Goal: Task Accomplishment & Management: Complete application form

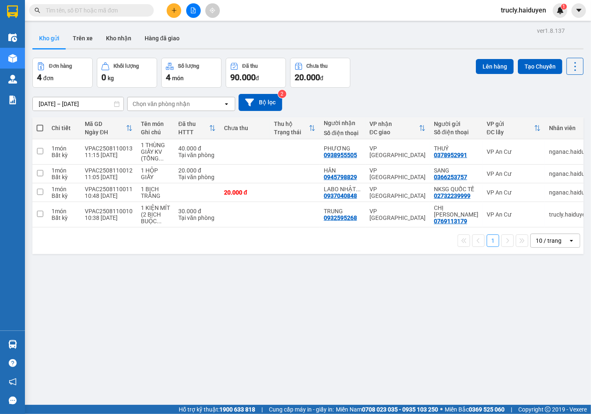
click at [400, 80] on div "Đơn hàng 4 đơn Khối lượng 0 kg Số lượng 4 món Đã thu 90.000 đ Chưa thu 20.000 đ…" at bounding box center [307, 73] width 551 height 30
click at [425, 71] on div "Đơn hàng 4 đơn Khối lượng 0 kg Số lượng 4 món Đã thu 90.000 đ Chưa thu 20.000 đ…" at bounding box center [307, 73] width 551 height 30
click at [75, 34] on button "Trên xe" at bounding box center [82, 38] width 33 height 20
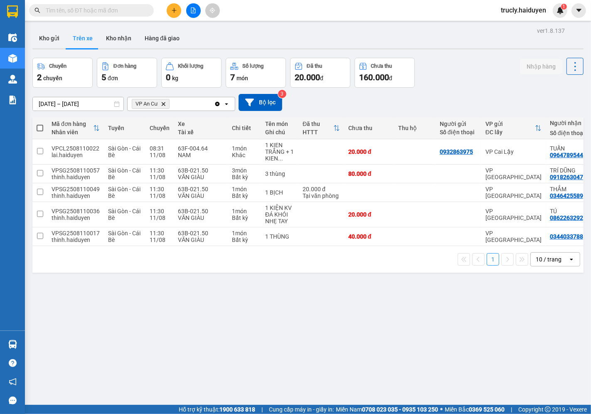
click at [446, 52] on div "ver 1.8.137 Kho gửi Trên xe Kho nhận Hàng đã giao Chuyến 2 chuyến Đơn hàng 5 đơ…" at bounding box center [308, 232] width 558 height 414
click at [426, 62] on div "Chuyến 2 chuyến Đơn hàng 5 đơn Khối lượng 0 kg Số lượng 7 món Đã thu 20.000 đ C…" at bounding box center [307, 73] width 551 height 30
click at [470, 60] on div "Chuyến 2 chuyến Đơn hàng 5 đơn Khối lượng 0 kg Số lượng 7 món Đã thu 20.000 đ C…" at bounding box center [307, 73] width 551 height 30
click at [174, 11] on icon "plus" at bounding box center [174, 10] width 0 height 5
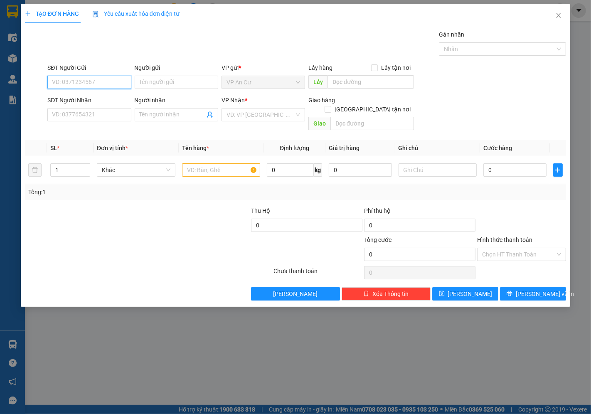
click at [76, 80] on input "SĐT Người Gửi" at bounding box center [89, 82] width 84 height 13
click at [68, 79] on input "SĐT Người Gửi" at bounding box center [89, 82] width 84 height 13
click at [102, 101] on div "0906768933 - NGUYÊN" at bounding box center [89, 98] width 74 height 9
type input "0906768933"
type input "NGUYÊN"
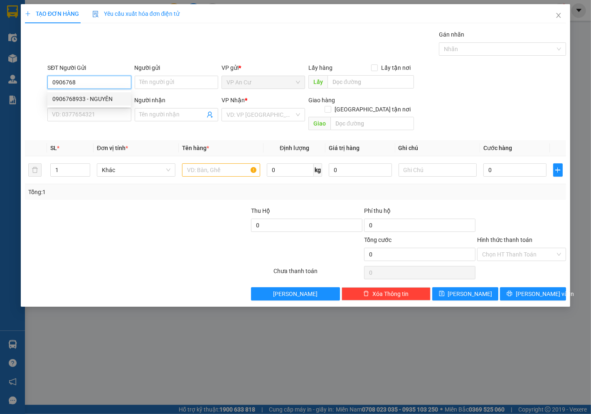
type input "0949902534"
type input "HIẾU"
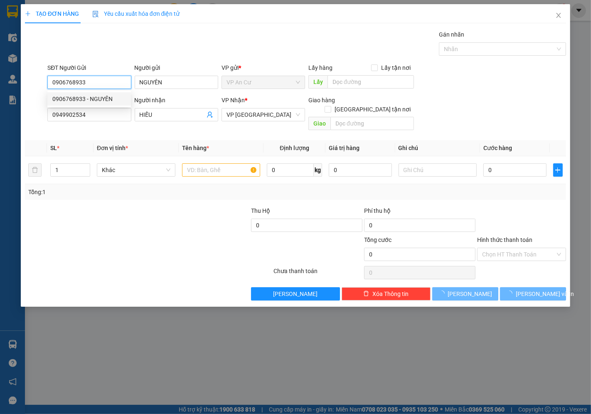
type input "40.000"
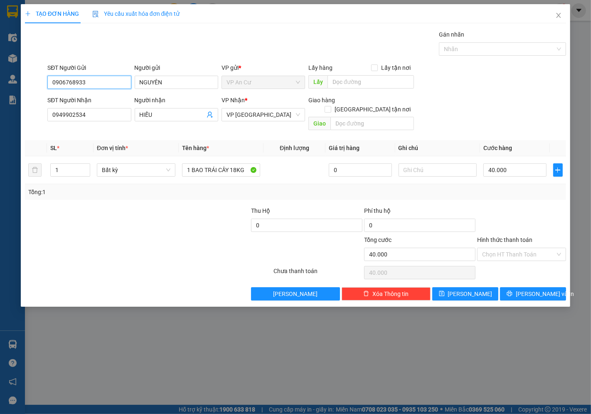
type input "0906768933"
click at [134, 211] on div at bounding box center [80, 220] width 113 height 29
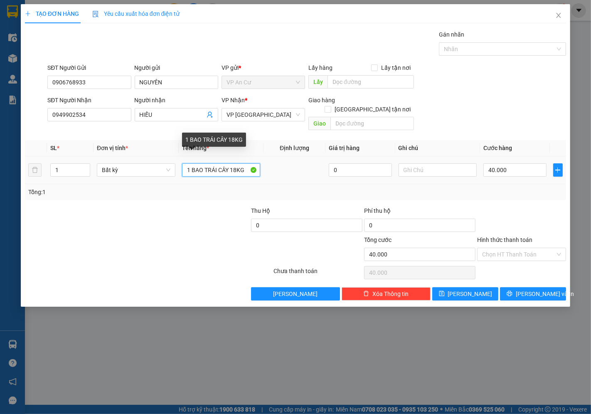
click at [210, 165] on input "1 BAO TRÁI CÂY 18KG" at bounding box center [221, 169] width 79 height 13
type input "1 THÙNG MÚT 17KG"
click at [183, 206] on div at bounding box center [193, 220] width 113 height 29
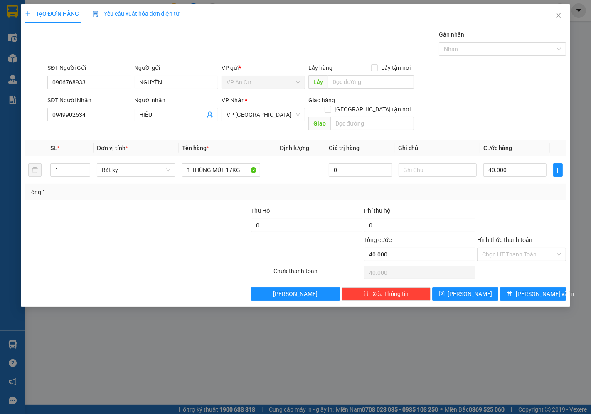
click at [534, 224] on div at bounding box center [521, 220] width 91 height 29
click at [557, 287] on button "[PERSON_NAME] và In" at bounding box center [533, 293] width 66 height 13
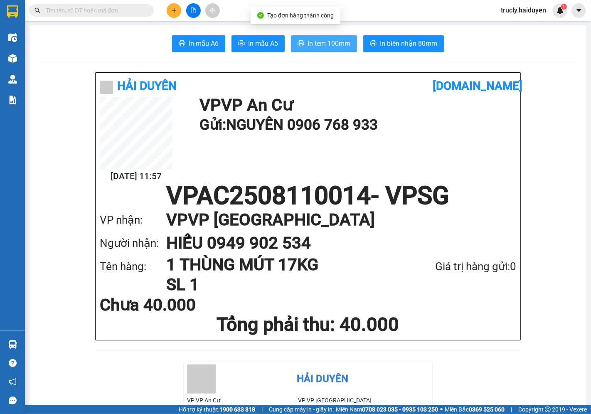
click at [317, 49] on button "In tem 100mm" at bounding box center [324, 43] width 66 height 17
drag, startPoint x: 476, startPoint y: 35, endPoint x: 358, endPoint y: 3, distance: 121.9
click at [474, 36] on div "In mẫu A6 In mẫu A5 In tem 100mm In biên nhận 80mm" at bounding box center [307, 43] width 537 height 17
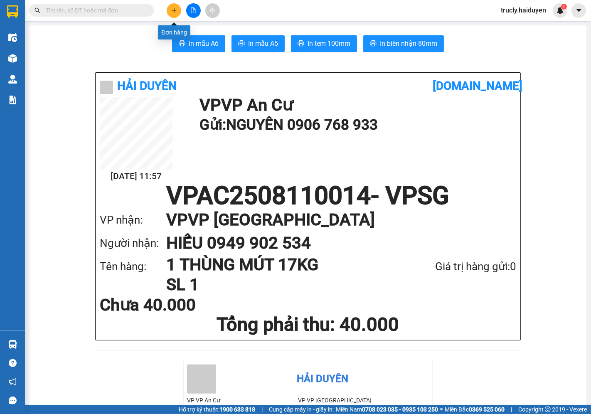
click at [175, 12] on icon "plus" at bounding box center [174, 10] width 6 height 6
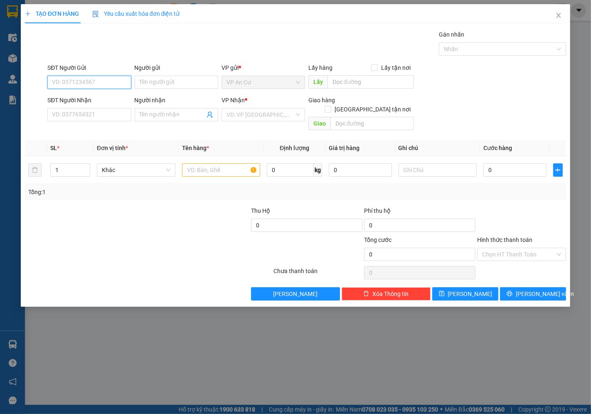
click at [60, 81] on input "SĐT Người Gửi" at bounding box center [89, 82] width 84 height 13
type input "0948332373"
click at [103, 96] on div "0948332373 - NGUYÊN" at bounding box center [89, 98] width 74 height 9
type input "NGUYÊN"
type input "0908217317"
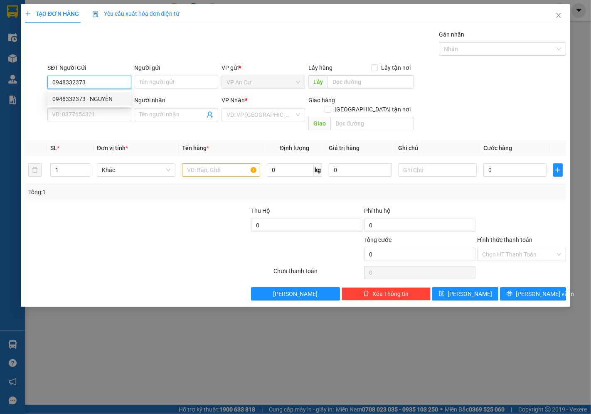
type input "LOAN"
type input "20.000"
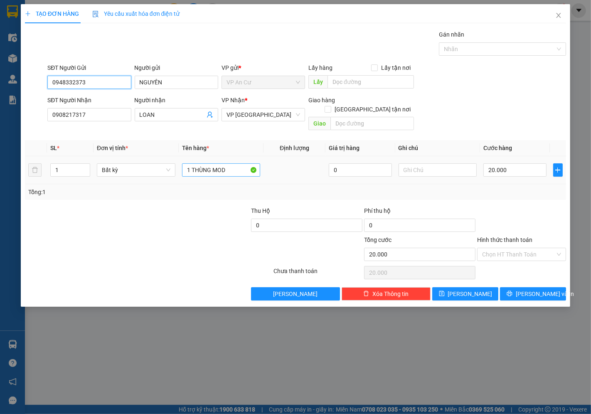
type input "0948332373"
click at [231, 163] on input "1 THÙNG MOD" at bounding box center [221, 169] width 79 height 13
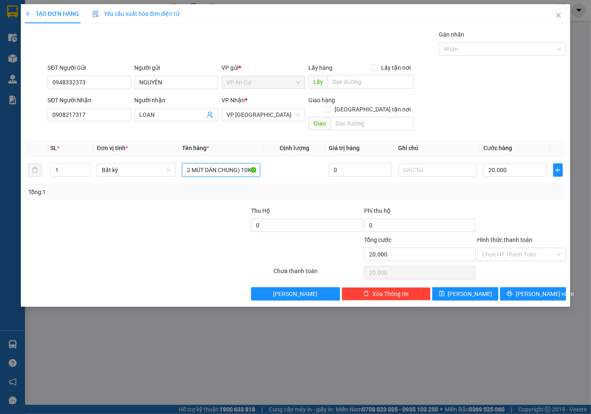
type input "1 KIỆN THÙNG (1 THÙNG GIẤY 1 THÙNG MÚT DÁN CHUNG) 10KG"
click at [160, 206] on div at bounding box center [193, 220] width 113 height 29
click at [216, 163] on input "1 KIỆN THÙNG (1 THÙNG GIẤY 1 THÙNG MÚT DÁN CHUNG) 10KG" at bounding box center [221, 169] width 79 height 13
click at [474, 187] on div "Tổng: 1" at bounding box center [295, 191] width 534 height 9
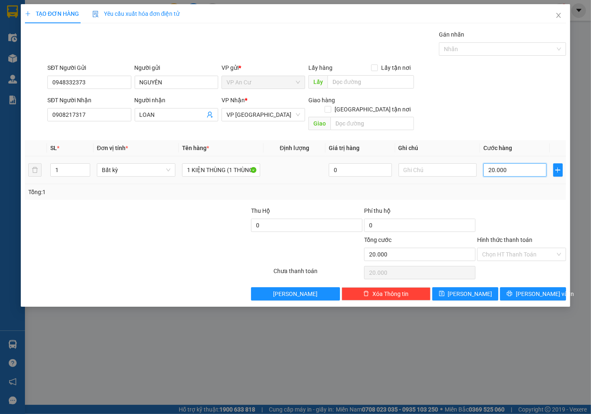
click at [506, 164] on input "20.000" at bounding box center [514, 169] width 63 height 13
type input "0"
type input "3"
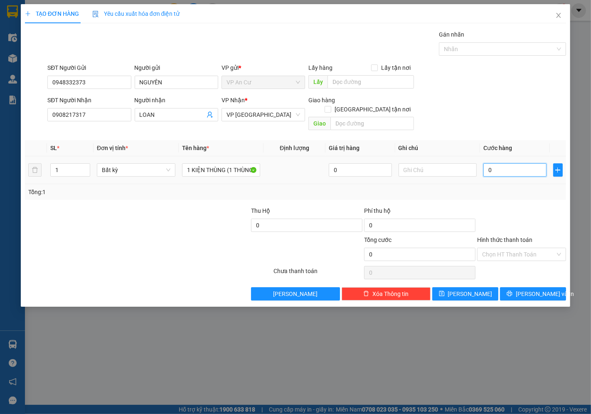
type input "3"
type input "03"
type input "30"
type input "030"
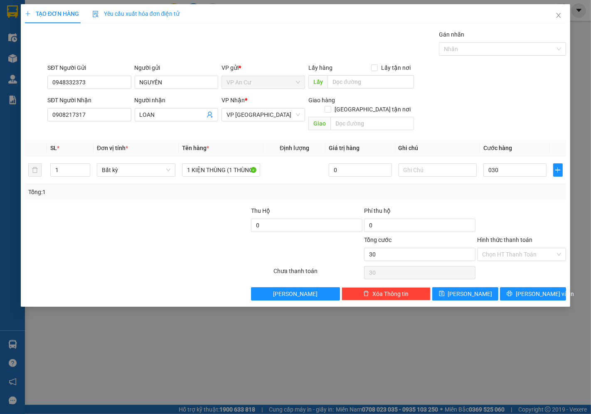
type input "30.000"
click at [509, 189] on div "Tổng: 1" at bounding box center [295, 192] width 541 height 16
click at [509, 248] on input "Hình thức thanh toán" at bounding box center [518, 254] width 73 height 12
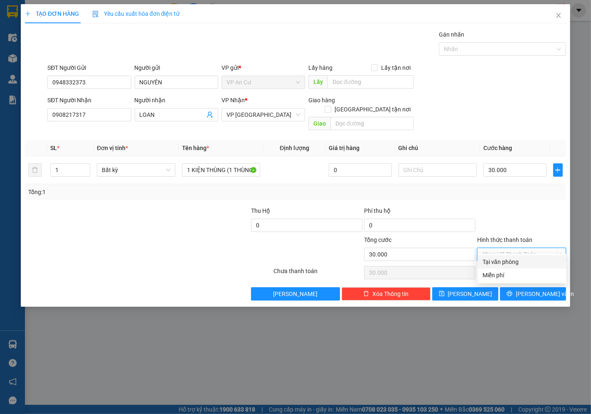
click at [511, 265] on div "Tại văn phòng" at bounding box center [521, 261] width 79 height 9
type input "0"
click at [512, 290] on icon "printer" at bounding box center [509, 293] width 6 height 6
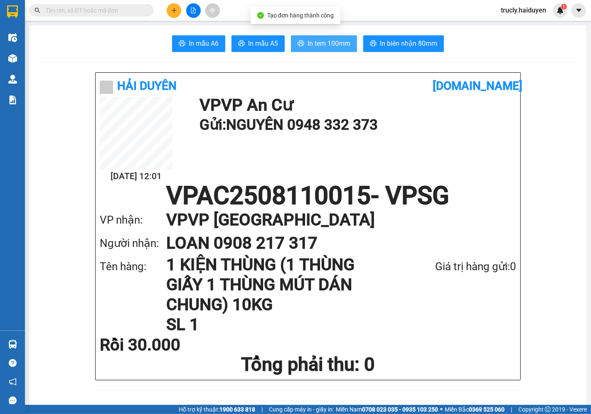
click at [330, 40] on span "In tem 100mm" at bounding box center [328, 43] width 43 height 10
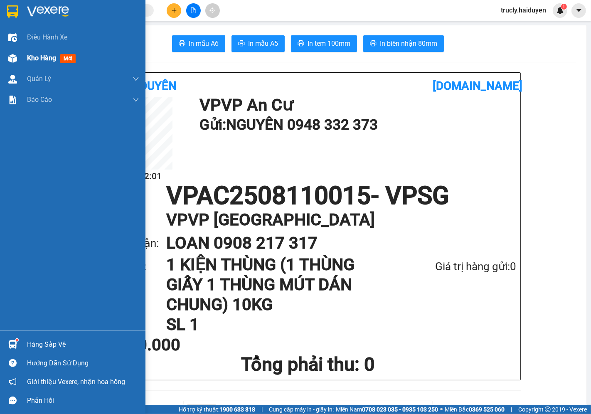
click at [23, 56] on div "Kho hàng mới" at bounding box center [72, 58] width 145 height 21
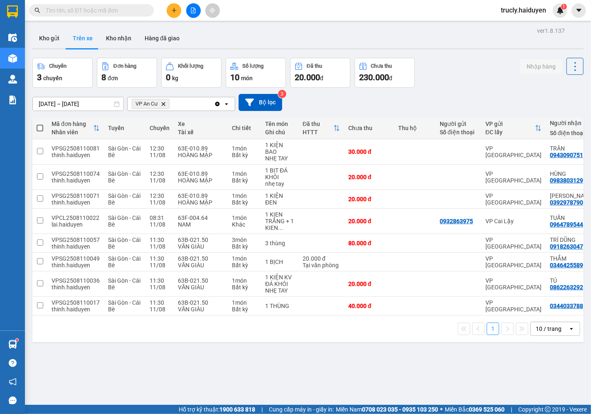
click at [458, 54] on div "ver 1.8.137 Kho gửi Trên xe Kho nhận Hàng đã giao Chuyến 3 chuyến Đơn hàng 8 đơ…" at bounding box center [308, 232] width 558 height 414
click at [44, 39] on button "Kho gửi" at bounding box center [49, 38] width 34 height 20
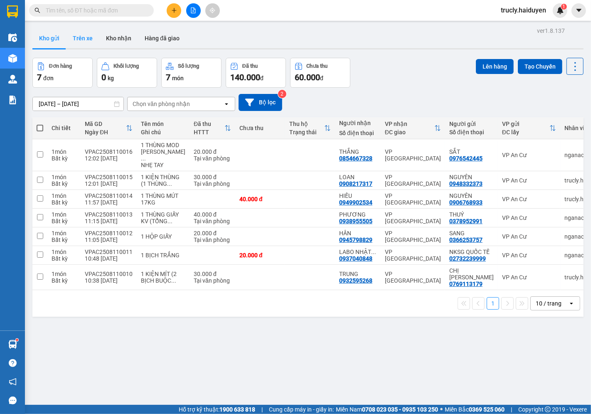
click at [85, 39] on button "Trên xe" at bounding box center [82, 38] width 33 height 20
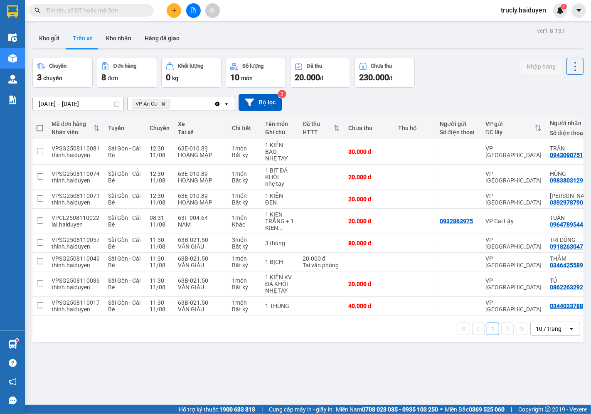
click at [75, 13] on input "text" at bounding box center [95, 10] width 98 height 9
type input "0"
click at [554, 305] on icon at bounding box center [557, 306] width 6 height 6
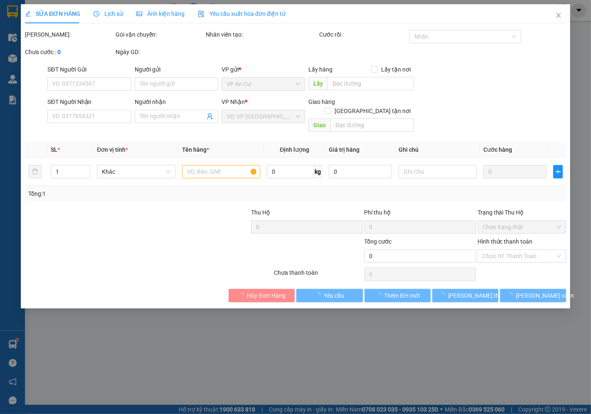
type input "0344033788"
type input "40.000"
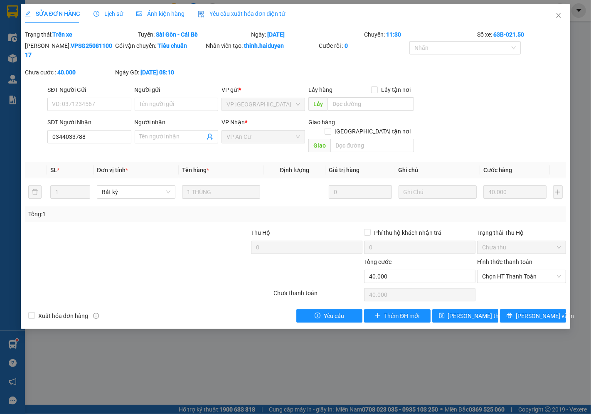
click at [107, 17] on span "Lịch sử" at bounding box center [107, 13] width 29 height 7
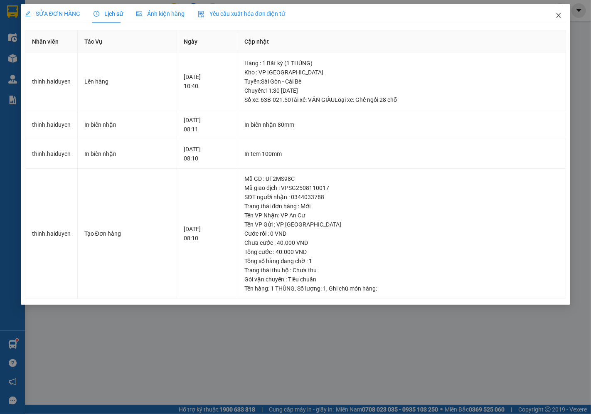
click at [558, 17] on icon "close" at bounding box center [558, 15] width 7 height 7
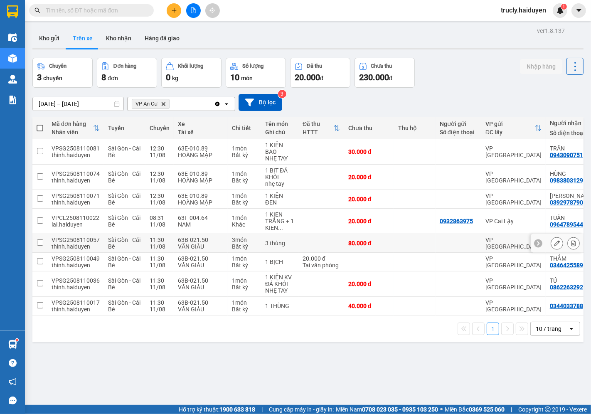
scroll to position [38, 0]
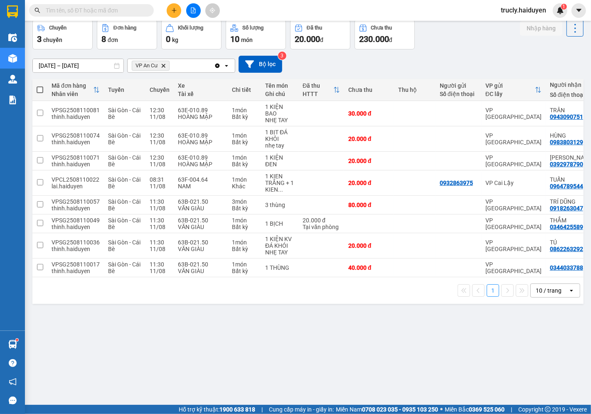
click at [384, 364] on div "ver 1.8.137 Kho gửi Trên xe Kho nhận Hàng đã giao Chuyến 3 chuyến Đơn hàng 8 đơ…" at bounding box center [308, 194] width 558 height 414
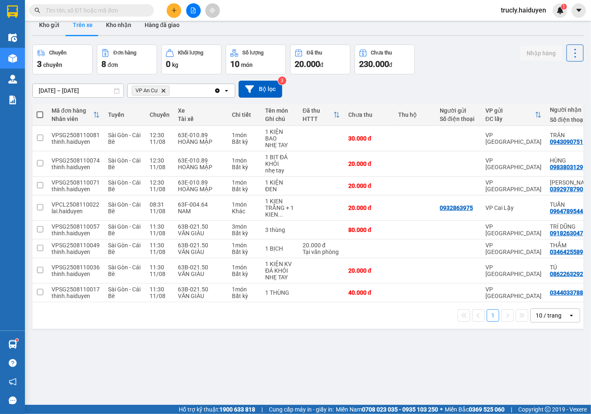
scroll to position [0, 0]
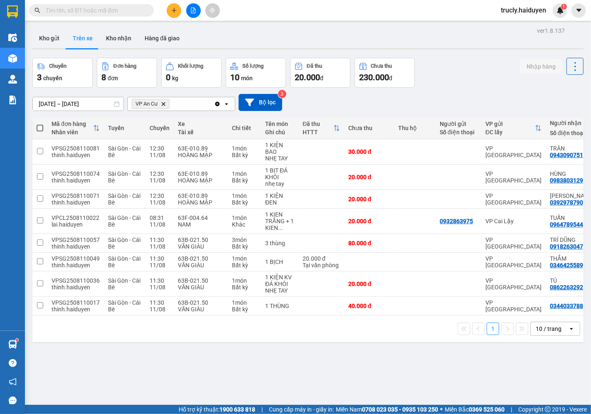
click at [455, 48] on div at bounding box center [307, 48] width 551 height 1
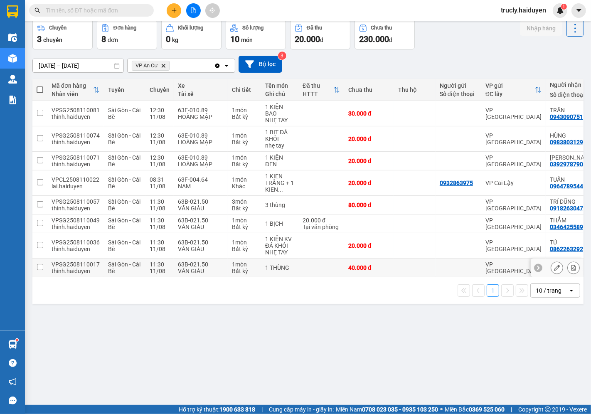
click at [551, 269] on button at bounding box center [557, 268] width 12 height 15
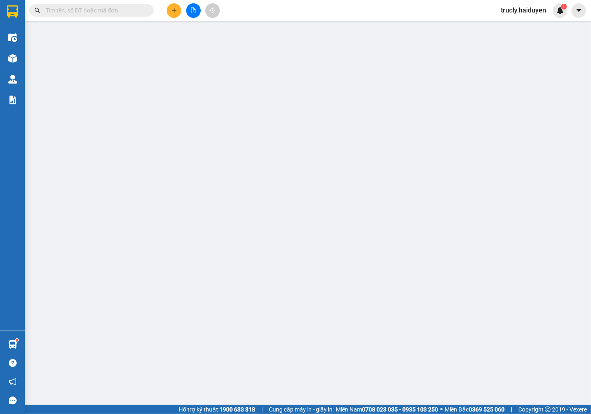
type input "0344033788"
type input "40.000"
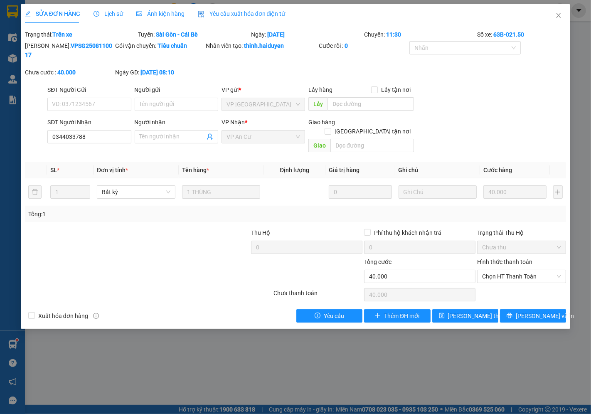
click at [116, 8] on div "Lịch sử" at bounding box center [107, 13] width 29 height 19
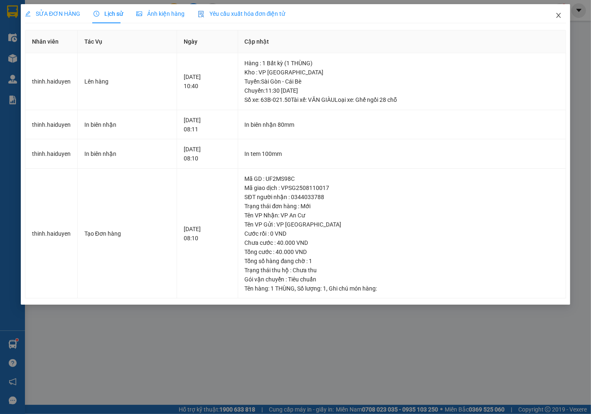
click at [558, 18] on icon "close" at bounding box center [558, 15] width 7 height 7
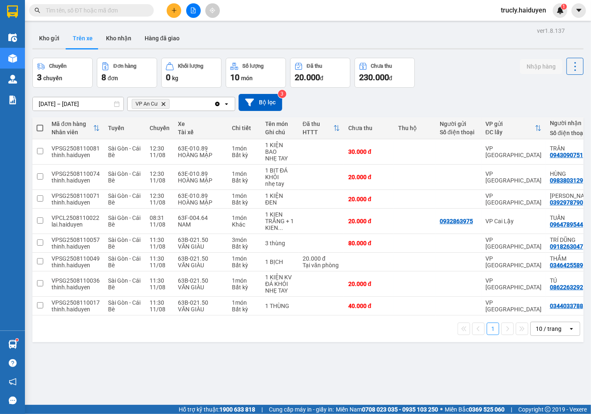
click at [460, 66] on div "Chuyến 3 chuyến Đơn hàng 8 đơn Khối lượng 0 kg Số lượng 10 món Đã thu 20.000 đ …" at bounding box center [307, 73] width 551 height 30
click at [570, 306] on icon at bounding box center [573, 306] width 6 height 6
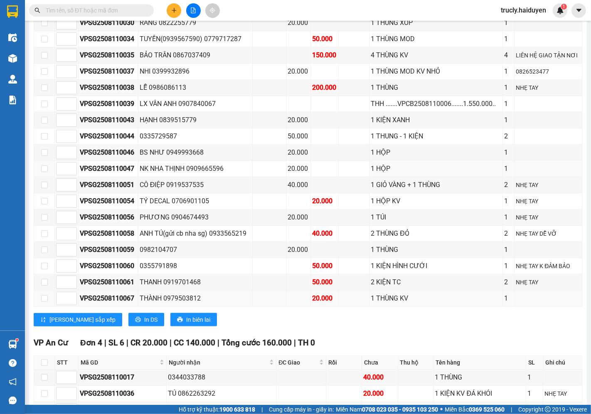
scroll to position [782, 0]
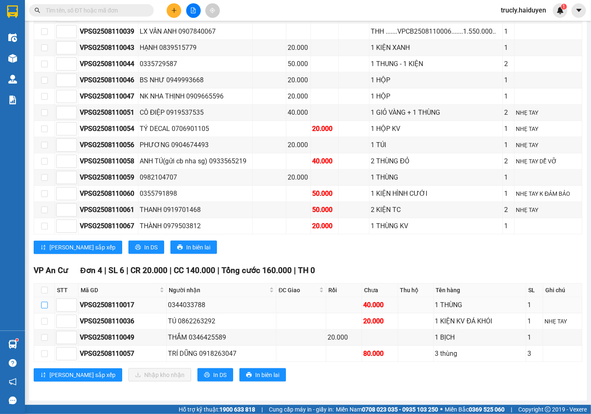
click at [43, 307] on input "checkbox" at bounding box center [44, 305] width 7 height 7
checkbox input "true"
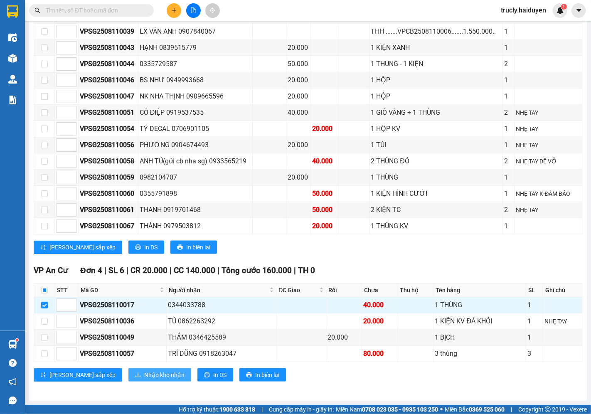
click at [144, 379] on span "Nhập kho nhận" at bounding box center [164, 374] width 40 height 9
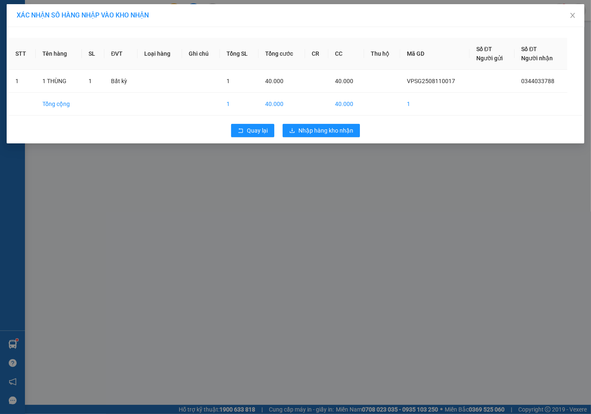
click at [301, 138] on div "Quay lại Nhập hàng kho nhận" at bounding box center [295, 131] width 573 height 22
click at [299, 127] on span "Nhập hàng kho nhận" at bounding box center [325, 130] width 55 height 9
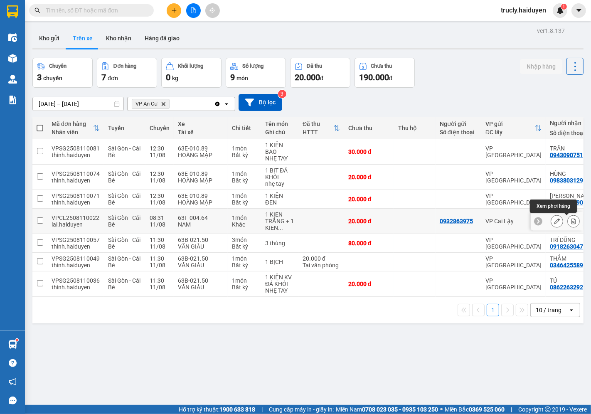
click at [570, 221] on icon at bounding box center [573, 221] width 6 height 6
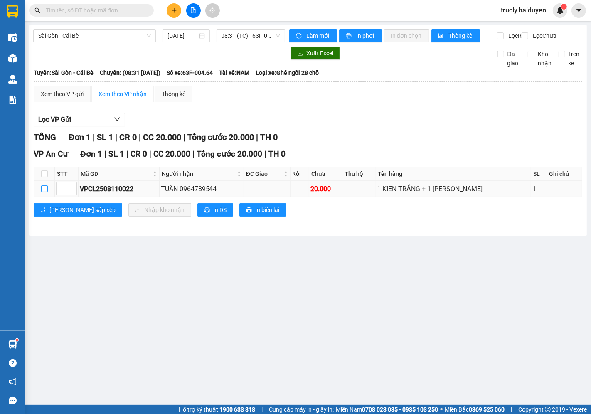
click at [42, 192] on input "checkbox" at bounding box center [44, 188] width 7 height 7
checkbox input "true"
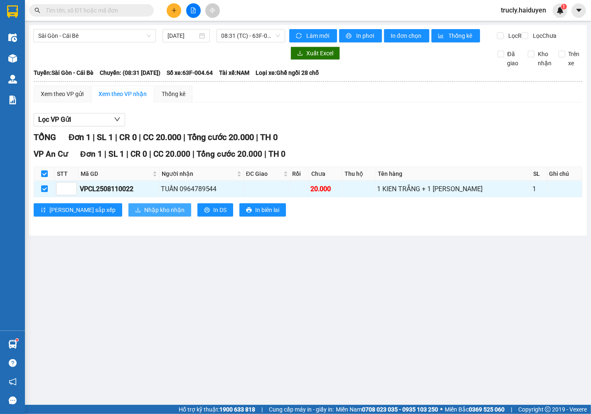
click at [144, 214] on span "Nhập kho nhận" at bounding box center [164, 209] width 40 height 9
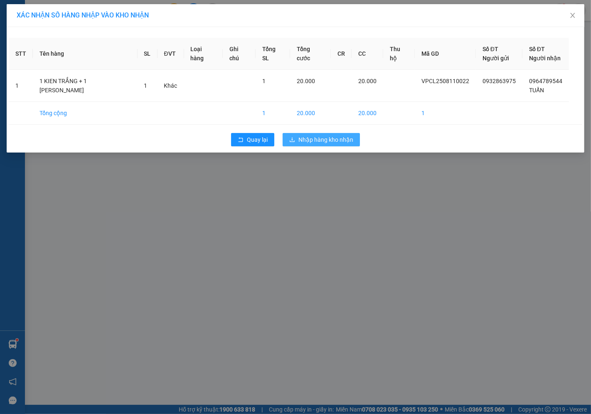
click at [349, 144] on span "Nhập hàng kho nhận" at bounding box center [325, 139] width 55 height 9
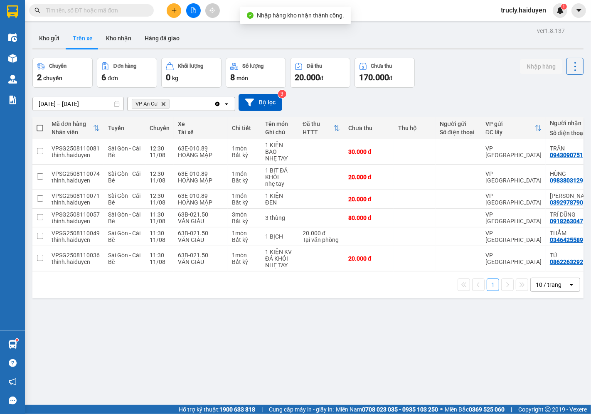
click at [456, 96] on div "[DATE] – [DATE] Press the down arrow key to interact with the calendar and sele…" at bounding box center [307, 102] width 551 height 17
click at [443, 44] on div "Kho gửi Trên xe Kho nhận Hàng đã giao" at bounding box center [307, 39] width 551 height 22
click at [46, 41] on button "Kho gửi" at bounding box center [49, 38] width 34 height 20
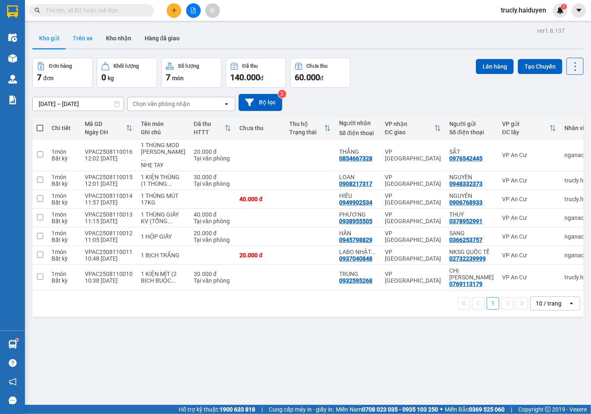
click at [80, 38] on button "Trên xe" at bounding box center [82, 38] width 33 height 20
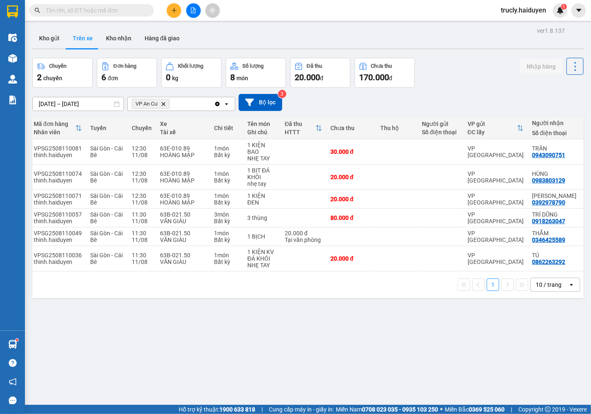
scroll to position [0, 18]
click at [435, 71] on div "Chuyến 2 chuyến Đơn hàng 6 đơn Khối lượng 0 kg Số lượng 8 món Đã thu 20.000 đ C…" at bounding box center [307, 73] width 551 height 30
click at [110, 41] on button "Kho nhận" at bounding box center [118, 38] width 39 height 20
type input "[DATE] – [DATE]"
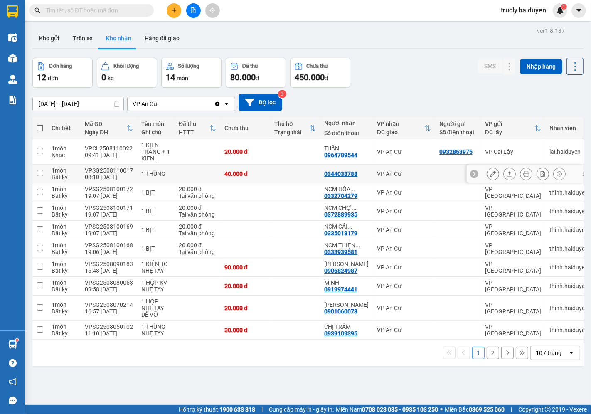
click at [487, 175] on button at bounding box center [493, 174] width 12 height 15
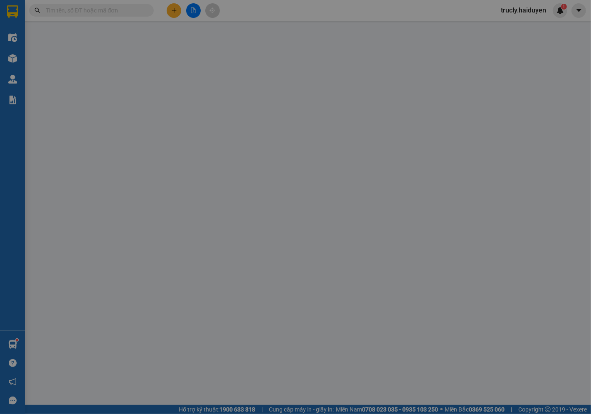
type input "0344033788"
type input "40.000"
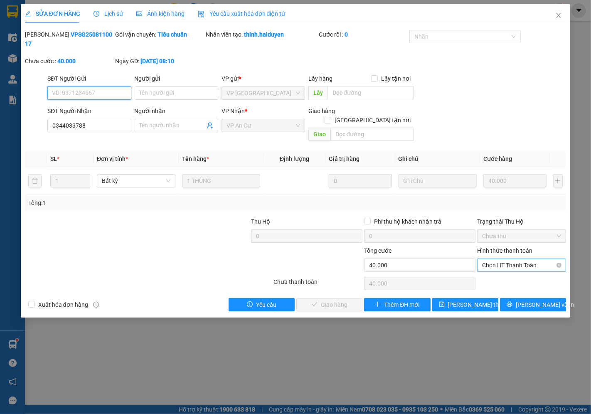
click at [499, 259] on span "Chọn HT Thanh Toán" at bounding box center [521, 265] width 79 height 12
click at [502, 264] on div "Tại văn phòng" at bounding box center [521, 263] width 79 height 9
type input "0"
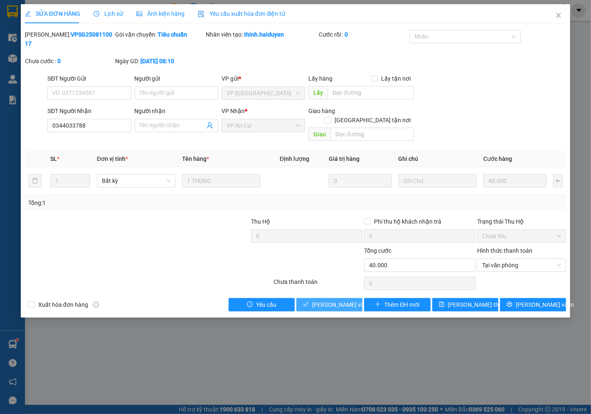
click at [342, 300] on span "[PERSON_NAME] và Giao hàng" at bounding box center [352, 304] width 80 height 9
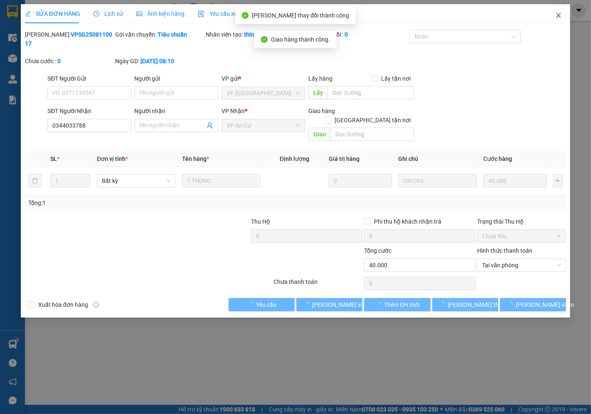
click at [558, 15] on icon "close" at bounding box center [558, 15] width 7 height 7
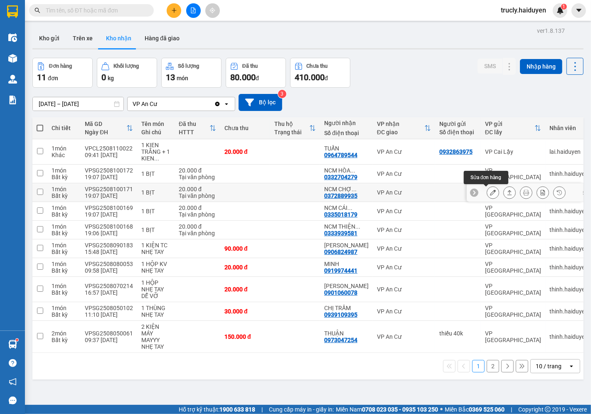
click at [490, 193] on icon at bounding box center [493, 192] width 6 height 6
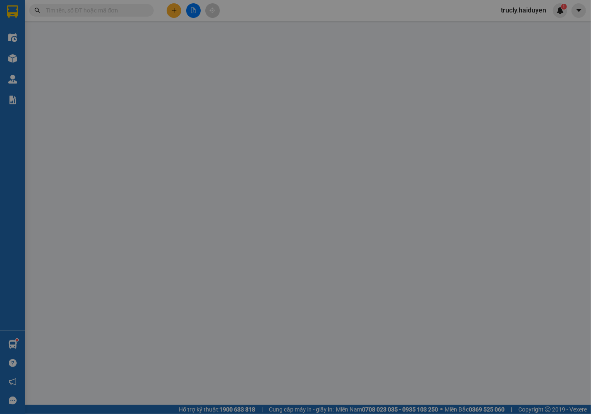
type input "0372889935"
type input "NCM CHỢ CÁI NỨA"
type input "20.000"
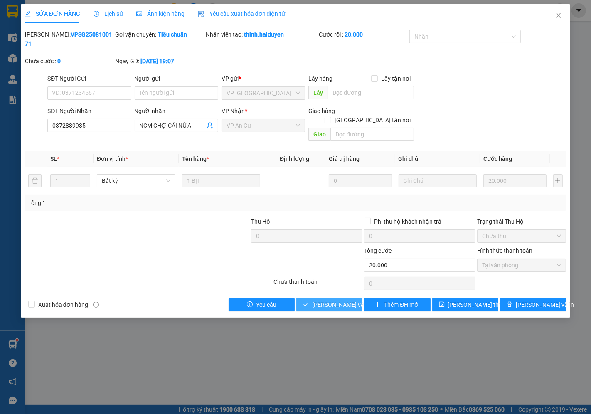
click at [345, 300] on span "[PERSON_NAME] và Giao hàng" at bounding box center [352, 304] width 80 height 9
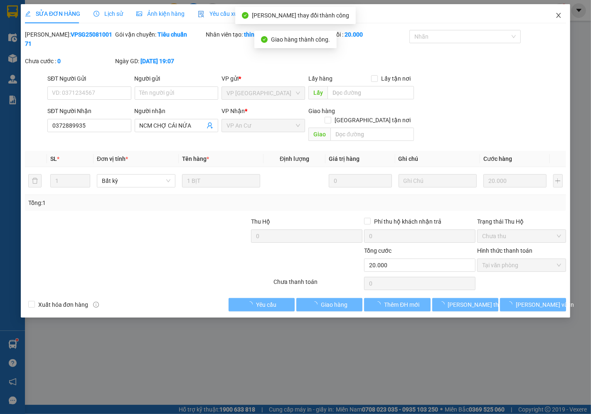
click at [558, 15] on icon "close" at bounding box center [558, 15] width 5 height 5
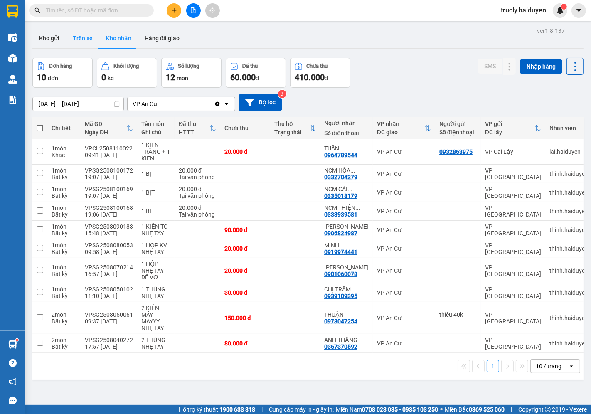
click at [83, 42] on button "Trên xe" at bounding box center [82, 38] width 33 height 20
type input "[DATE] – [DATE]"
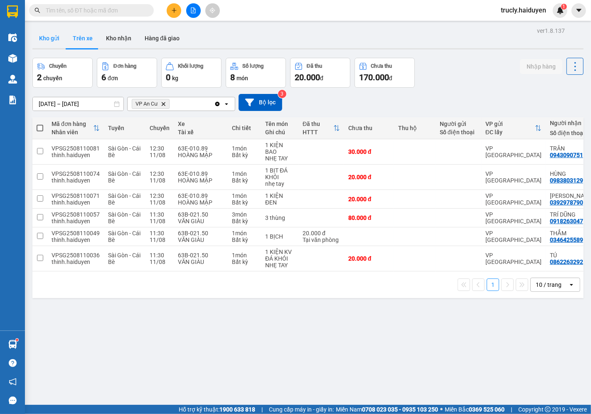
click at [54, 39] on button "Kho gửi" at bounding box center [49, 38] width 34 height 20
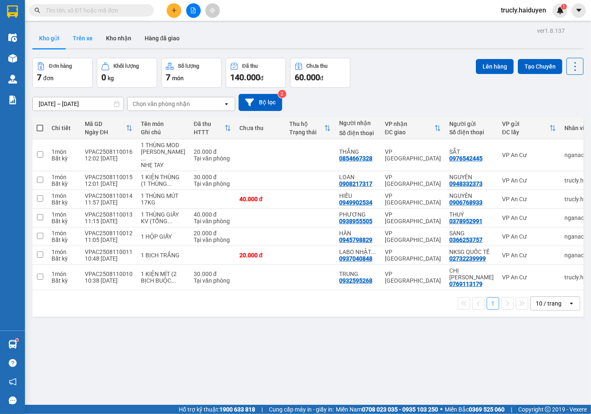
click at [78, 42] on button "Trên xe" at bounding box center [82, 38] width 33 height 20
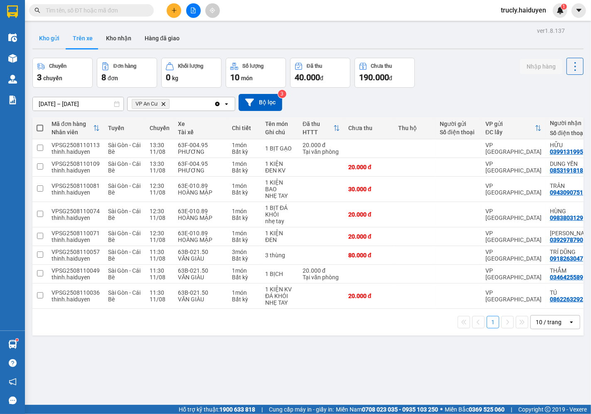
click at [54, 41] on button "Kho gửi" at bounding box center [49, 38] width 34 height 20
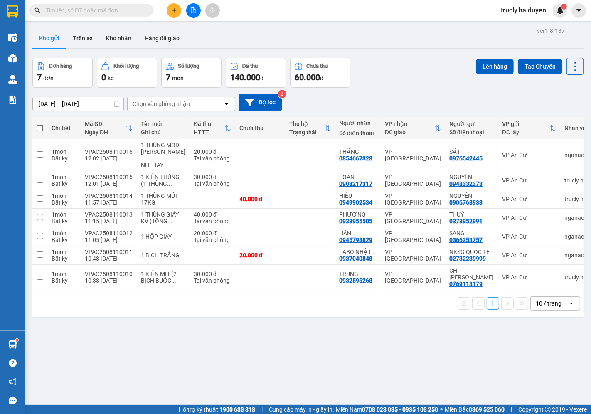
click at [42, 127] on span at bounding box center [40, 128] width 7 height 7
click at [40, 124] on input "checkbox" at bounding box center [40, 124] width 0 height 0
checkbox input "true"
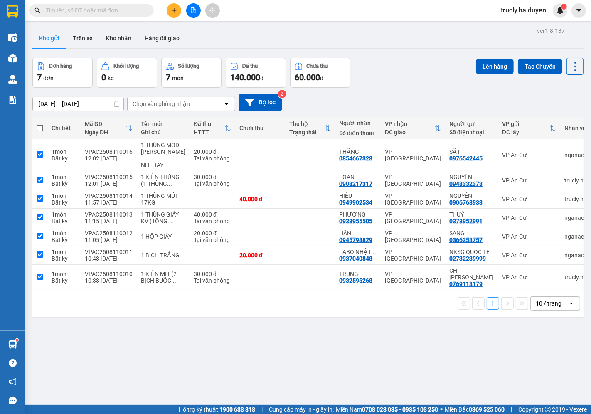
checkbox input "true"
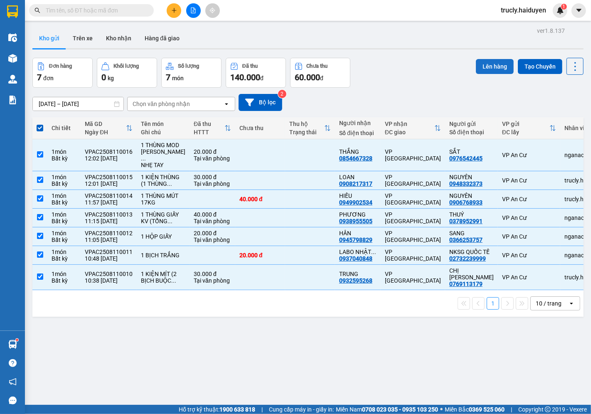
click at [478, 68] on button "Lên hàng" at bounding box center [495, 66] width 38 height 15
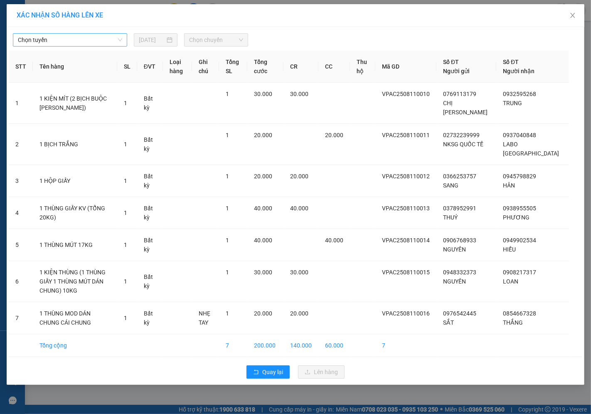
click at [98, 37] on span "Chọn tuyến" at bounding box center [70, 40] width 104 height 12
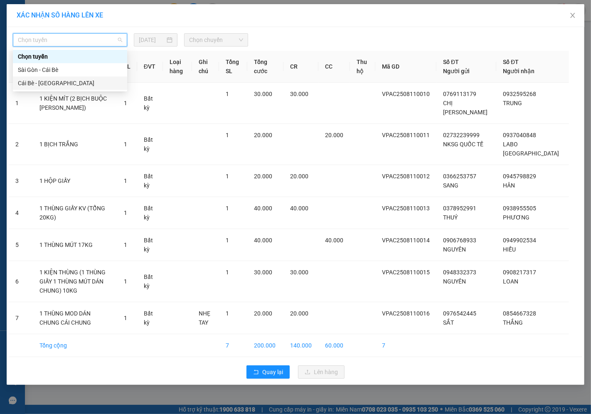
click at [41, 81] on div "Cái Bè - [GEOGRAPHIC_DATA]" at bounding box center [70, 83] width 104 height 9
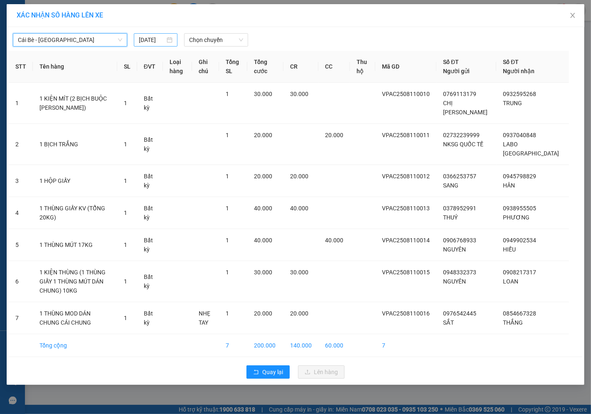
click at [156, 42] on input "[DATE]" at bounding box center [152, 39] width 26 height 9
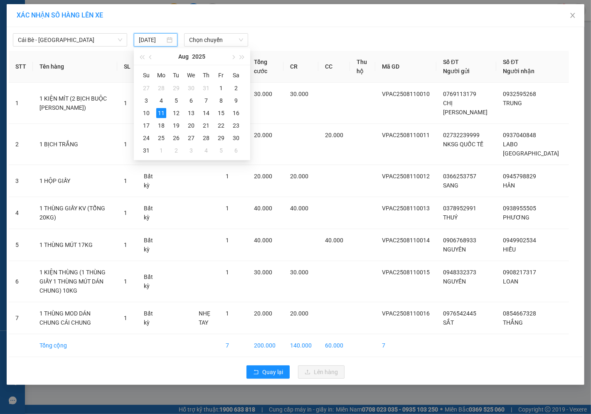
type input "[DATE]"
click at [160, 114] on div "11" at bounding box center [161, 113] width 10 height 10
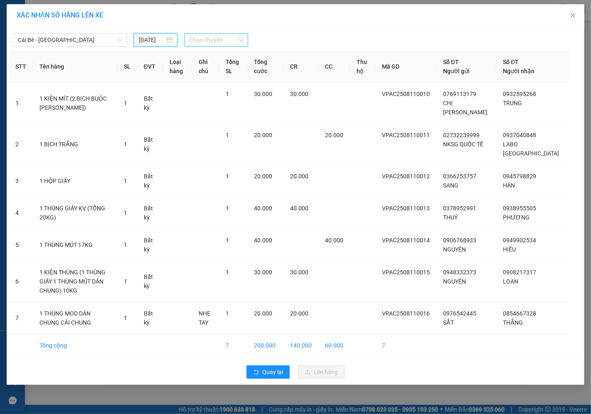
click at [202, 44] on span "Chọn chuyến" at bounding box center [216, 40] width 54 height 12
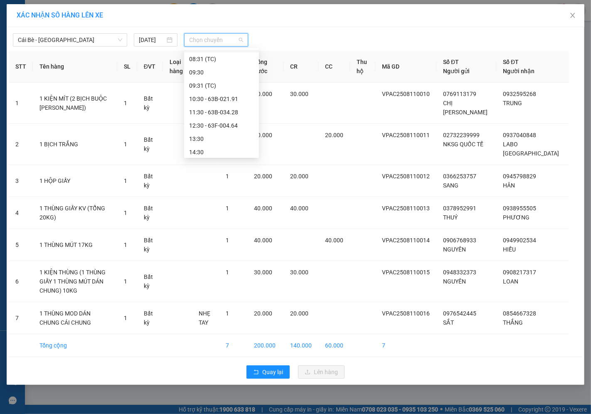
scroll to position [184, 0]
click at [216, 109] on div "12:30 - 63F-004.64" at bounding box center [221, 111] width 65 height 9
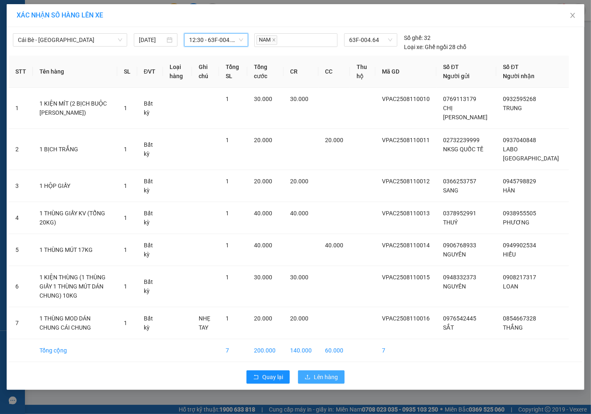
click at [327, 372] on span "Lên hàng" at bounding box center [326, 376] width 24 height 9
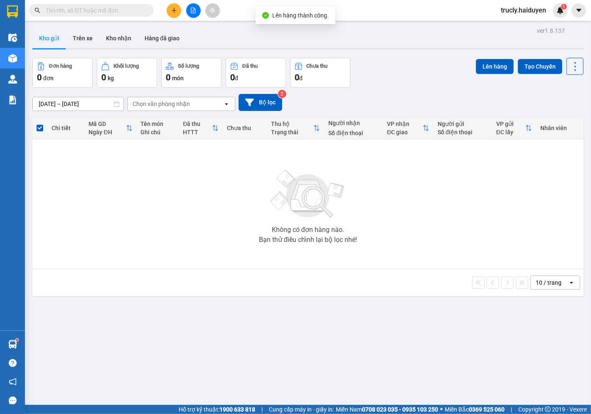
click at [377, 53] on div "ver 1.8.137 Kho gửi Trên xe Kho nhận Hàng đã giao Đơn hàng 0 đơn Khối lượng 0 k…" at bounding box center [308, 232] width 558 height 414
click at [80, 37] on button "Trên xe" at bounding box center [82, 38] width 33 height 20
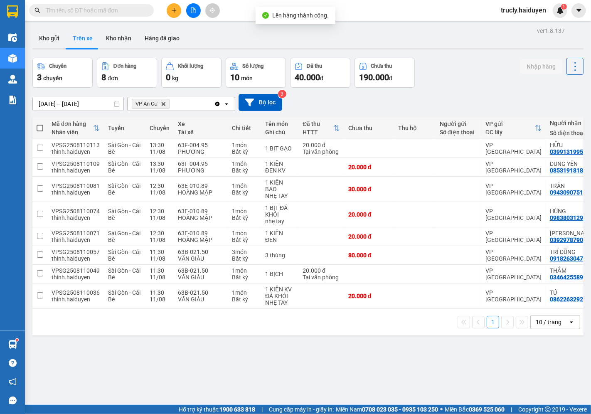
click at [496, 76] on div "Chuyến 3 chuyến Đơn hàng 8 đơn Khối lượng 0 kg Số lượng 10 món Đã thu 40.000 đ …" at bounding box center [307, 73] width 551 height 30
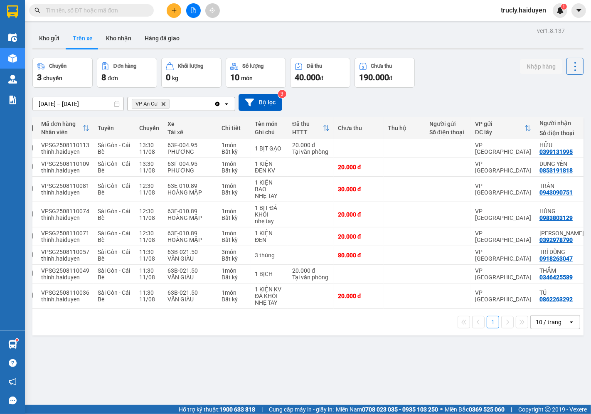
scroll to position [0, 19]
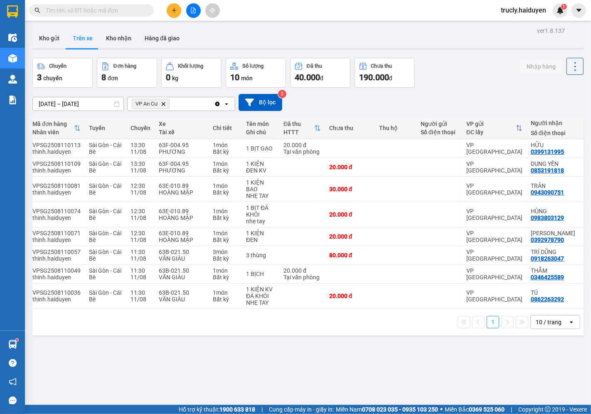
click at [459, 61] on div "Chuyến 3 chuyến Đơn hàng 8 đơn Khối lượng 0 kg Số lượng 10 món Đã thu 40.000 đ …" at bounding box center [307, 73] width 551 height 30
click at [175, 5] on button at bounding box center [174, 10] width 15 height 15
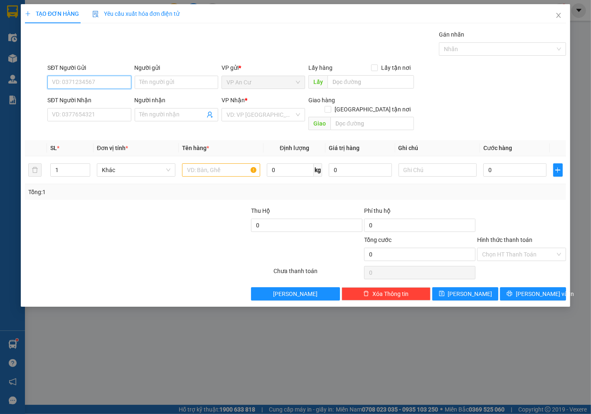
drag, startPoint x: 96, startPoint y: 84, endPoint x: 107, endPoint y: 90, distance: 12.3
click at [98, 84] on input "SĐT Người Gửi" at bounding box center [89, 82] width 84 height 13
click at [106, 96] on div "0328244311 - TOÀN" at bounding box center [89, 98] width 74 height 9
type input "0328244311"
type input "TOÀN"
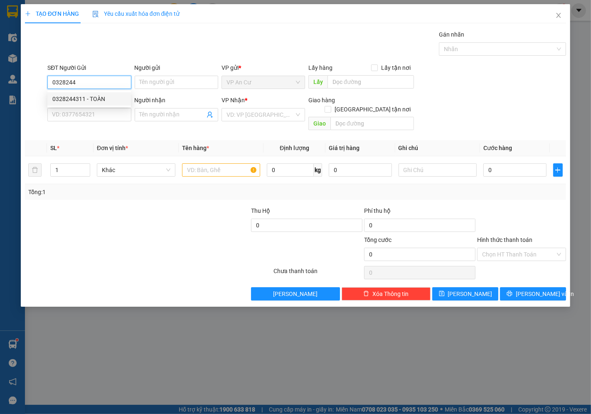
type input "0934026239"
type input "LIỄU"
type input "200.000"
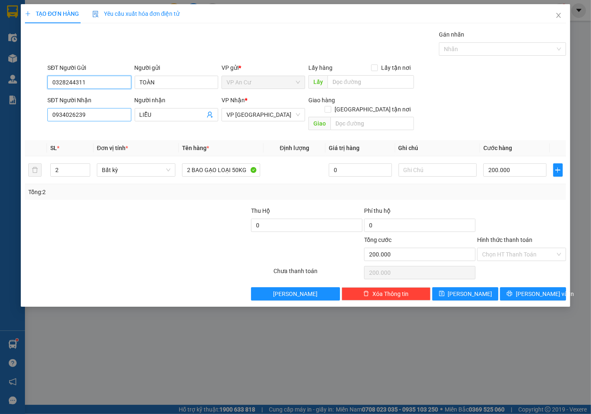
type input "0328244311"
click at [98, 115] on input "0934026239" at bounding box center [89, 114] width 84 height 13
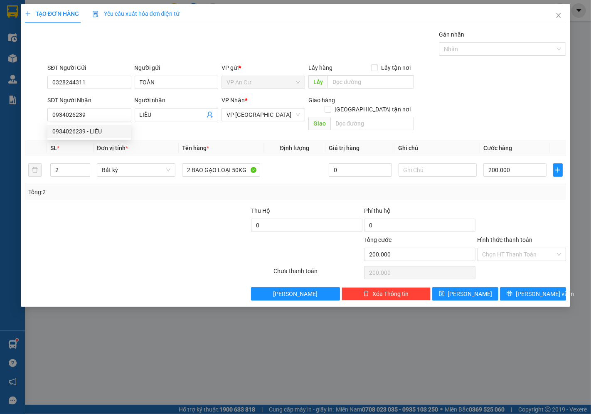
click at [191, 237] on div at bounding box center [227, 249] width 91 height 29
click at [504, 189] on div "Tổng: 2" at bounding box center [295, 192] width 541 height 16
click at [525, 287] on button "[PERSON_NAME] và In" at bounding box center [533, 293] width 66 height 13
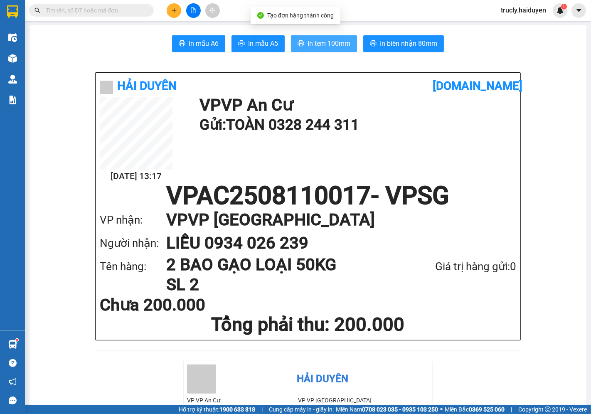
click at [307, 43] on span "In tem 100mm" at bounding box center [328, 43] width 43 height 10
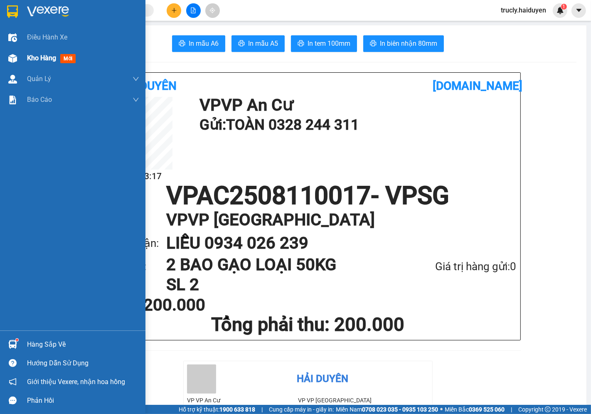
click at [20, 56] on div "Kho hàng mới" at bounding box center [72, 58] width 145 height 21
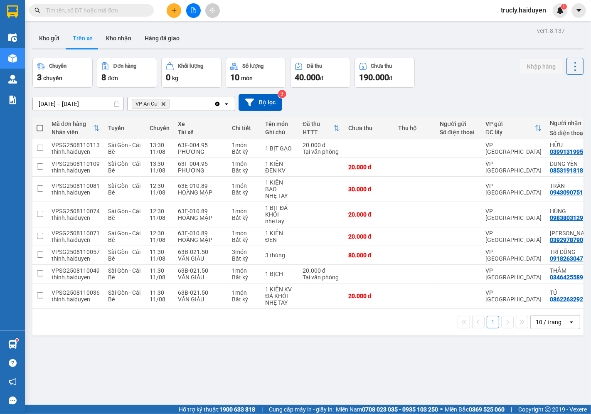
click at [476, 69] on div "Chuyến 3 chuyến Đơn hàng 8 đơn Khối lượng 0 kg Số lượng 10 món Đã thu 40.000 đ …" at bounding box center [307, 73] width 551 height 30
click at [55, 37] on button "Kho gửi" at bounding box center [49, 38] width 34 height 20
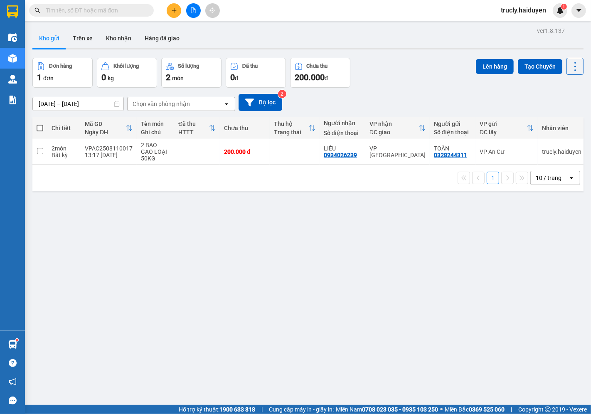
click at [75, 236] on div "ver 1.8.137 Kho gửi Trên xe Kho nhận Hàng đã giao Đơn hàng 1 đơn Khối lượng 0 k…" at bounding box center [308, 232] width 558 height 414
click at [398, 83] on div "Đơn hàng 1 đơn Khối lượng 0 kg Số lượng 2 món Đã thu 0 đ Chưa thu 200.000 đ Lên…" at bounding box center [307, 73] width 551 height 30
click at [81, 35] on button "Trên xe" at bounding box center [82, 38] width 33 height 20
